Goal: Contribute content: Contribute content

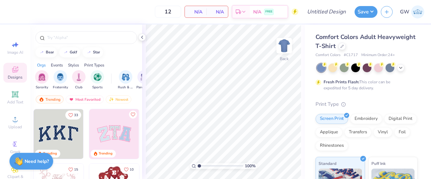
click at [61, 131] on img at bounding box center [59, 134] width 50 height 50
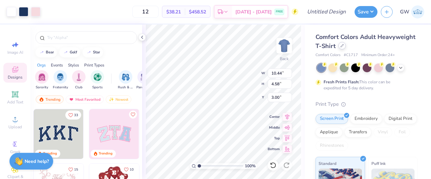
click at [346, 46] on div at bounding box center [341, 45] width 7 height 7
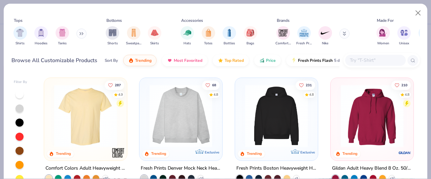
click at [374, 59] on input "text" at bounding box center [375, 61] width 52 height 8
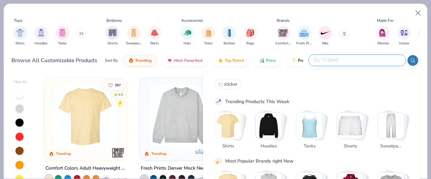
paste input "FP89"
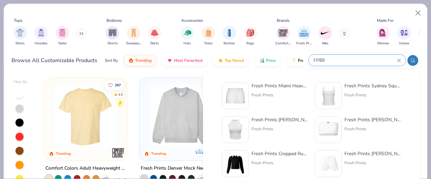
type input "FP89"
click at [260, 95] on div "Fresh Prints" at bounding box center [279, 95] width 57 height 6
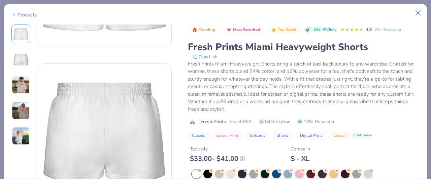
scroll to position [135, 0]
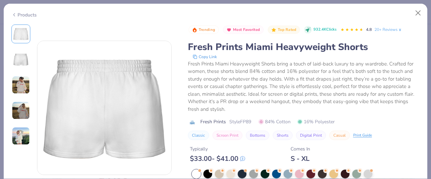
drag, startPoint x: 305, startPoint y: 134, endPoint x: 295, endPoint y: 122, distance: 15.6
click at [304, 134] on button "Digital Print" at bounding box center [311, 135] width 30 height 9
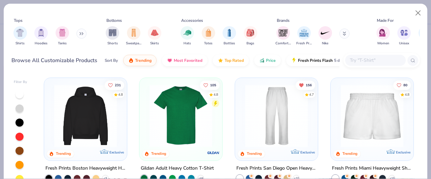
click at [370, 63] on input "text" at bounding box center [375, 61] width 52 height 8
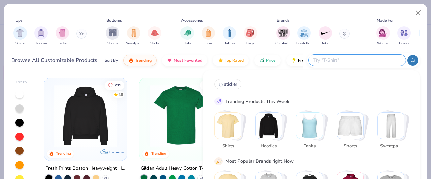
paste input "FP89"
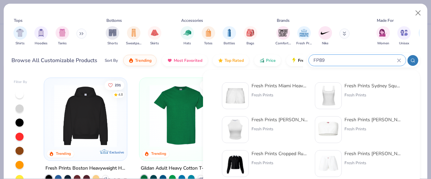
type input "FP89"
click at [234, 98] on img at bounding box center [235, 96] width 21 height 21
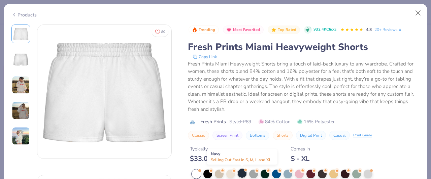
click at [241, 171] on div at bounding box center [242, 173] width 9 height 9
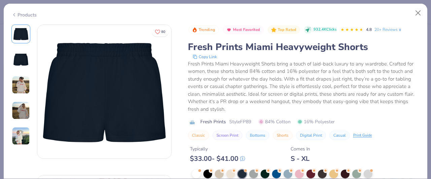
click at [345, 88] on div "Fresh Prints Miami Heavyweight Shorts bring a touch of laid-back luxury to any …" at bounding box center [304, 86] width 232 height 53
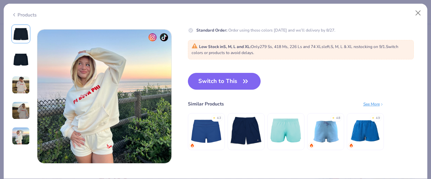
scroll to position [662, 0]
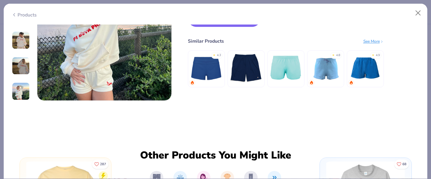
drag, startPoint x: 411, startPoint y: 148, endPoint x: 413, endPoint y: 143, distance: 6.0
click at [413, 141] on div "80 PB Pi Beta Phi, [GEOGRAPHIC_DATA][US_STATE], Santa [PERSON_NAME] PB Pi Beta …" at bounding box center [216, 102] width 424 height 155
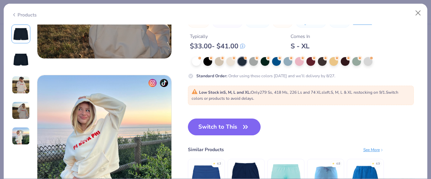
scroll to position [561, 0]
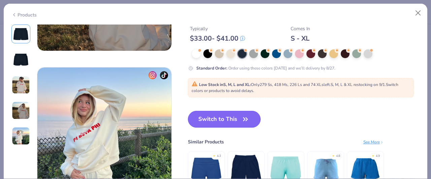
click at [238, 117] on button "Switch to This" at bounding box center [224, 119] width 73 height 17
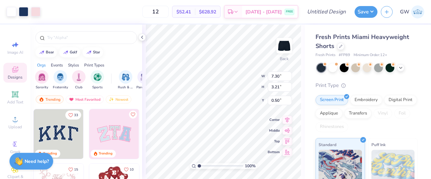
type input "3.40"
type input "4.51"
type input "1.98"
type input "2.00"
click at [36, 10] on div at bounding box center [35, 10] width 9 height 9
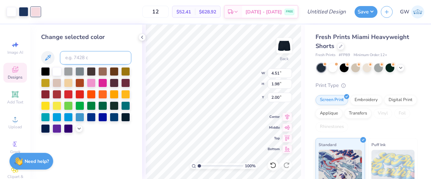
click at [69, 56] on input at bounding box center [95, 57] width 71 height 13
type input "534"
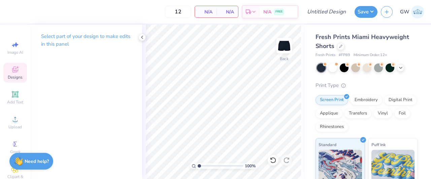
click at [8, 78] on span "Designs" at bounding box center [15, 77] width 15 height 5
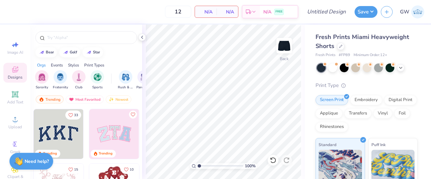
click at [55, 126] on img at bounding box center [59, 134] width 50 height 50
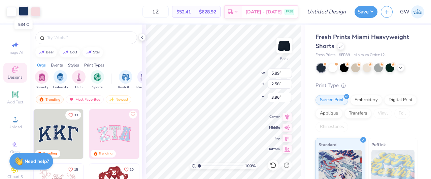
click at [25, 13] on div at bounding box center [23, 10] width 9 height 9
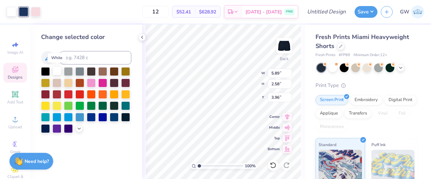
click at [57, 70] on div at bounding box center [57, 71] width 9 height 9
click at [26, 9] on div at bounding box center [23, 10] width 9 height 9
click at [94, 56] on input at bounding box center [95, 57] width 71 height 13
type input "534"
click at [231, 84] on div "100 % Back W 5.89 5.89 " H 2.58 2.58 " Y 3.96 3.96 " Center Middle Top Bottom" at bounding box center [223, 102] width 163 height 155
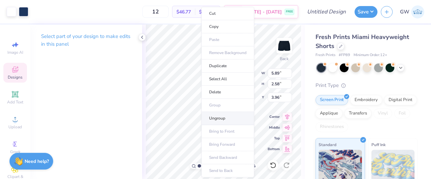
click at [224, 118] on li "Ungroup" at bounding box center [227, 118] width 53 height 13
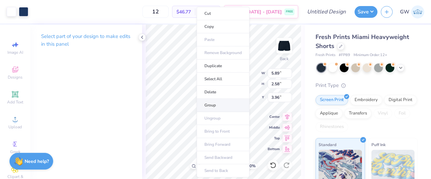
click at [211, 107] on li "Group" at bounding box center [223, 105] width 53 height 13
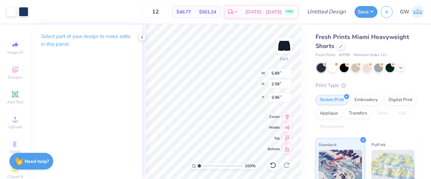
type input "1.95"
type input "4.72"
type input "2.07"
type input "1.61"
type input "2.04"
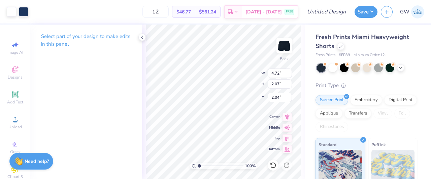
type input "4.24"
type input "1.86"
type input "2.25"
click at [375, 0] on div "Save GW" at bounding box center [392, 12] width 76 height 24
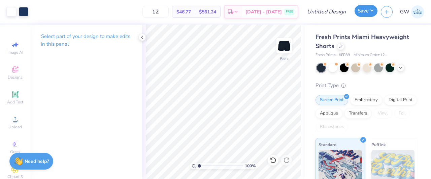
click at [370, 8] on button "Save" at bounding box center [365, 11] width 23 height 12
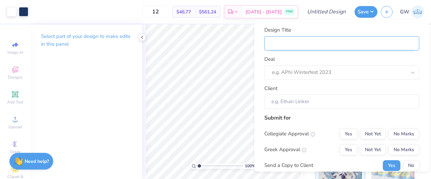
click at [288, 45] on input "Design Title" at bounding box center [341, 43] width 155 height 14
type input "N"
type input "Na"
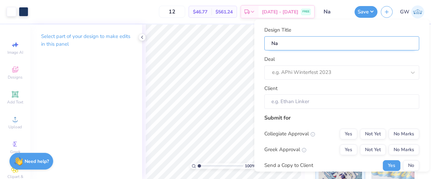
type input "N"
type input "C"
type input "CH"
type input "CHi"
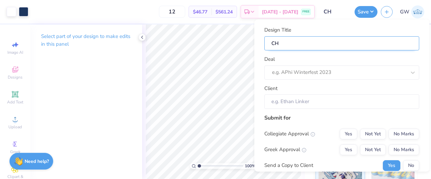
type input "CHi"
type input "CH"
type input "C"
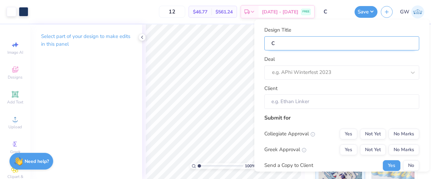
type input "Ch"
type input "Chi"
type input "Ch"
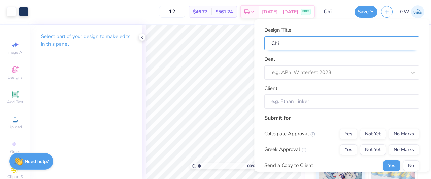
type input "Ch"
type input "Chi"
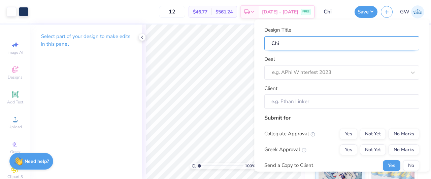
type input "Chi O"
type input "Chi O N"
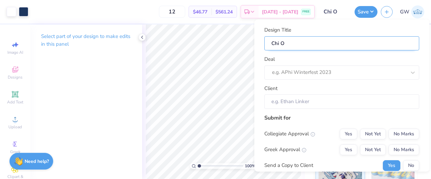
type input "Chi O N"
type input "Chi O Na"
type input "Chi O Nav"
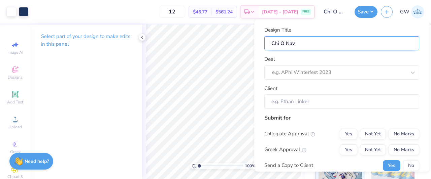
type input "Chi O Navy"
type input "Chi O Navy S"
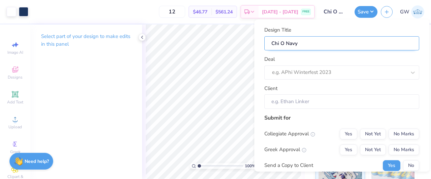
type input "Chi O Navy S"
type input "Chi O Navy Sh"
type input "Chi O Navy Shr"
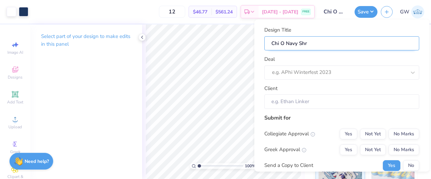
type input "Chi O Navy Shro"
type input "Chi O Navy Shr"
type input "Chi O Navy Sh"
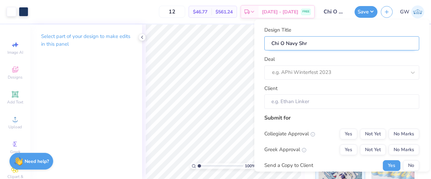
type input "Chi O Navy Sh"
type input "Chi O Navy Sho"
type input "Chi O Navy Shor"
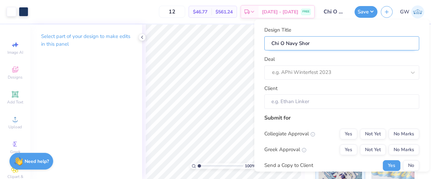
type input "Chi O Navy Short"
type input "Chi O Navy Shorts"
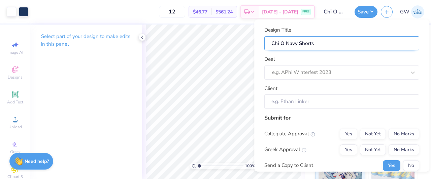
type input "Chi O Navy Shorts"
type input "Chi O Navy Shorts S"
type input "Chi O Navy Shorts Se"
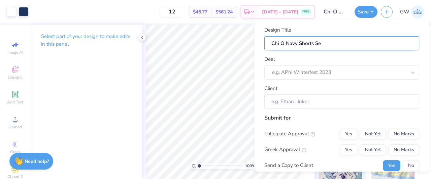
type input "Chi O Navy Shorts Set"
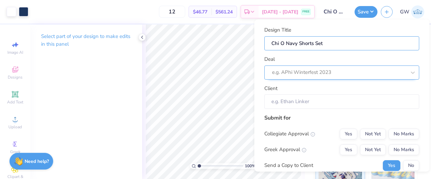
type input "Chi O Navy Shorts Set"
click at [349, 69] on div at bounding box center [339, 72] width 134 height 9
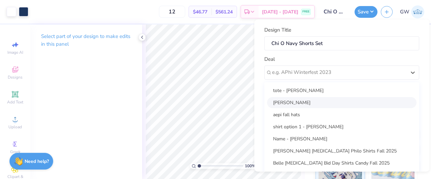
click at [342, 99] on div "[PERSON_NAME]" at bounding box center [341, 102] width 149 height 11
type input "[PERSON_NAME]"
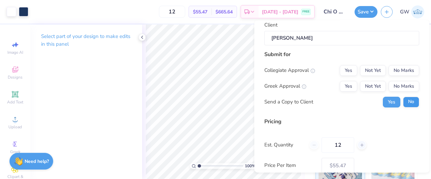
scroll to position [67, 0]
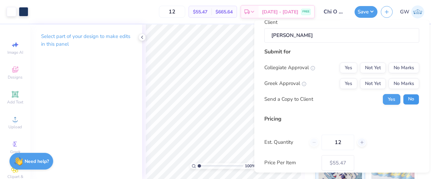
click at [407, 97] on button "No" at bounding box center [411, 99] width 16 height 11
click at [402, 66] on button "No Marks" at bounding box center [403, 67] width 31 height 11
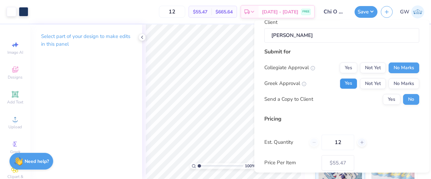
click at [343, 82] on button "Yes" at bounding box center [349, 83] width 18 height 11
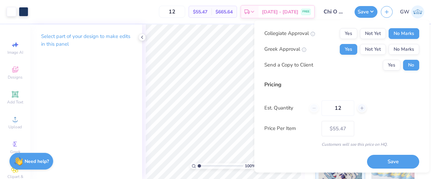
scroll to position [103, 0]
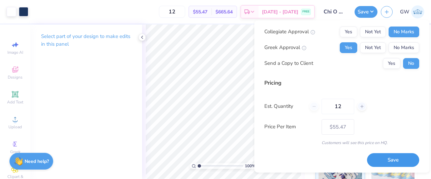
click at [390, 158] on button "Save" at bounding box center [393, 161] width 52 height 14
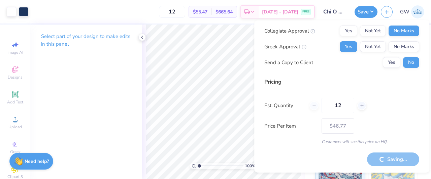
scroll to position [16, 0]
type input "$55.47"
